Goal: Check status: Check status

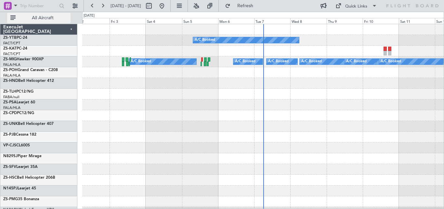
click at [38, 17] on span "All Aircraft" at bounding box center [43, 18] width 52 height 5
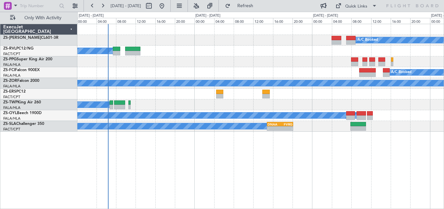
click at [333, 145] on div "A/C Booked A/C Booked A/C Booked A/C Booked A/C Booked A/C Unavailable A/C Book…" at bounding box center [260, 116] width 367 height 185
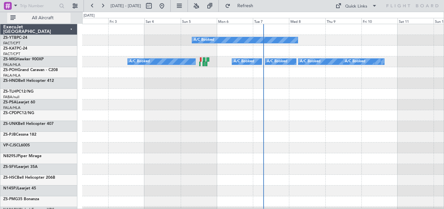
click at [46, 16] on span "All Aircraft" at bounding box center [43, 18] width 52 height 5
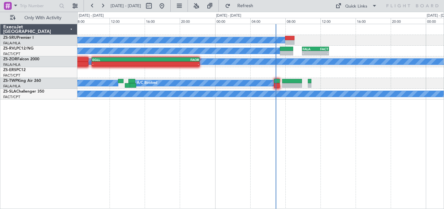
click at [366, 83] on div "A/C Booked A/C Booked" at bounding box center [260, 83] width 367 height 11
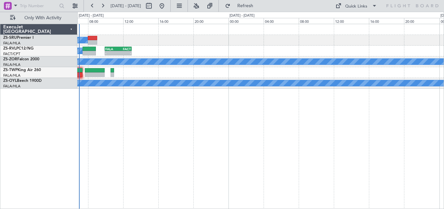
click at [116, 128] on div "A/C Booked A/C Booked A/C Booked A/C Booked - - FALA 09:55 Z FACT 13:00 Z A/C B…" at bounding box center [260, 116] width 367 height 185
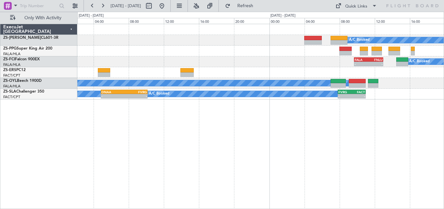
click at [161, 110] on div "A/C Booked A/C Booked A/C Booked A/C Booked - - FALA 09:40 Z FNLU 13:00 Z A/C U…" at bounding box center [260, 116] width 367 height 185
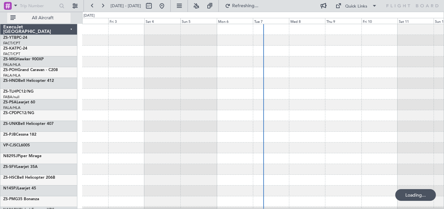
click at [44, 22] on button "All Aircraft" at bounding box center [38, 18] width 63 height 10
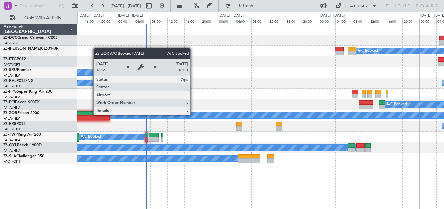
click at [230, 117] on div "A/C Booked" at bounding box center [348, 115] width 925 height 6
